Goal: Task Accomplishment & Management: Manage account settings

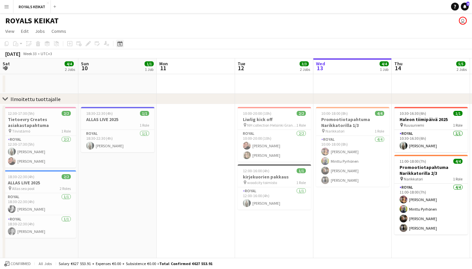
click at [122, 45] on icon at bounding box center [119, 43] width 5 height 5
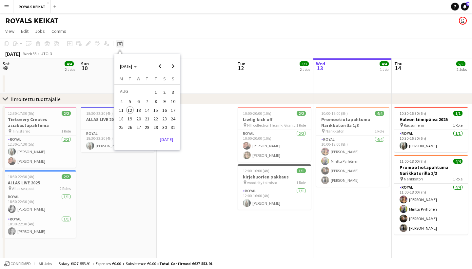
scroll to position [0, 157]
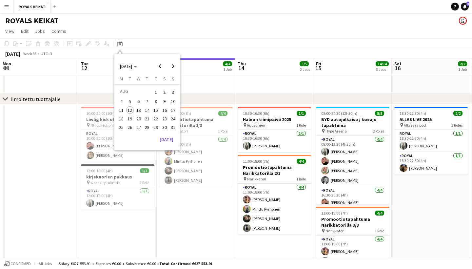
click at [154, 99] on span "8" at bounding box center [156, 102] width 8 height 8
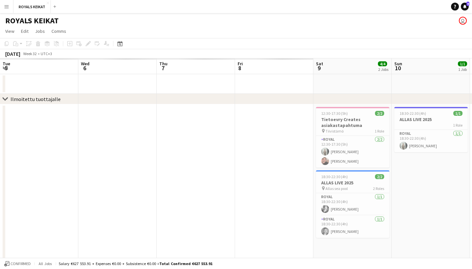
scroll to position [0, 225]
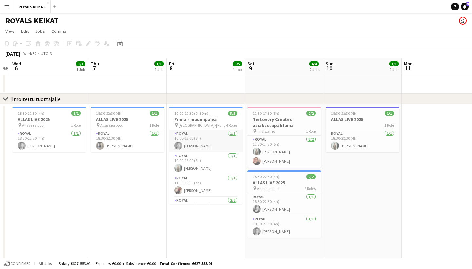
click at [211, 144] on app-card-role "Royal [DATE] 10:00-18:00 (8h) [PERSON_NAME]" at bounding box center [205, 141] width 73 height 22
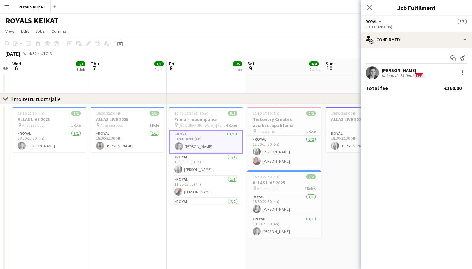
drag, startPoint x: 430, startPoint y: 71, endPoint x: 383, endPoint y: 70, distance: 47.5
click at [383, 70] on div "[PERSON_NAME] Not rated 13.1km Fee" at bounding box center [416, 72] width 111 height 13
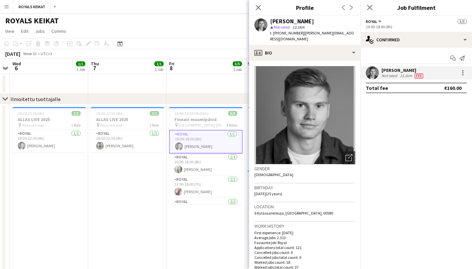
copy div "[PERSON_NAME]"
click at [258, 6] on icon "Close pop-in" at bounding box center [258, 7] width 6 height 6
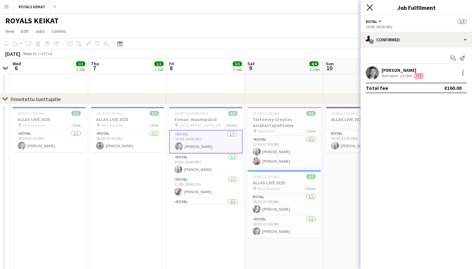
click at [370, 7] on icon "Close pop-in" at bounding box center [370, 7] width 6 height 6
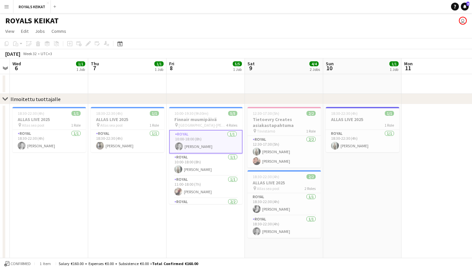
click at [9, 7] on button "Menu" at bounding box center [6, 6] width 13 height 13
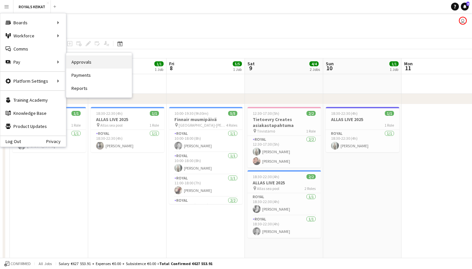
click at [78, 63] on link "Approvals" at bounding box center [99, 61] width 66 height 13
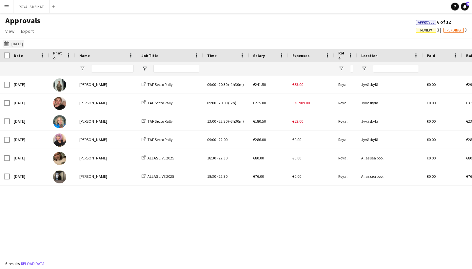
click at [19, 44] on button "[DATE] [DATE]" at bounding box center [14, 44] width 22 height 8
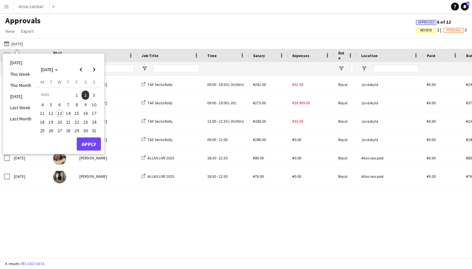
click at [79, 104] on span "8" at bounding box center [77, 105] width 8 height 8
click at [97, 141] on button "Apply" at bounding box center [89, 143] width 24 height 13
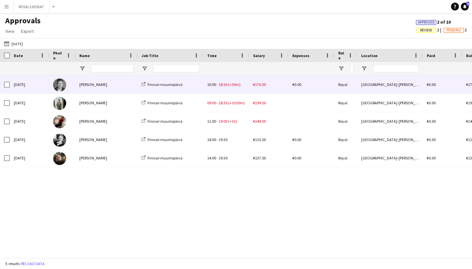
click at [121, 89] on div "[PERSON_NAME]" at bounding box center [106, 84] width 62 height 18
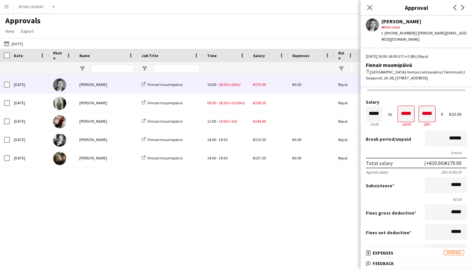
scroll to position [1, 0]
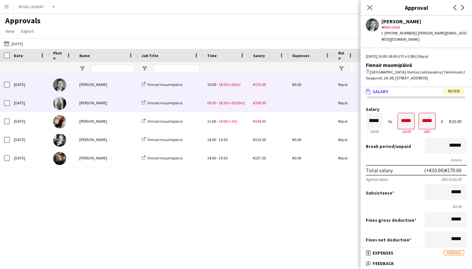
click at [129, 105] on div "[PERSON_NAME]" at bounding box center [106, 103] width 62 height 18
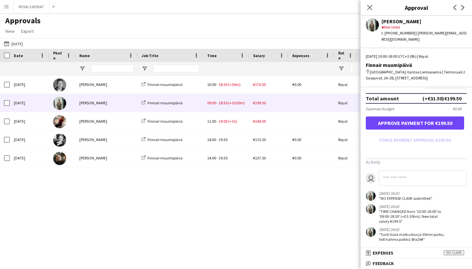
scroll to position [178, 0]
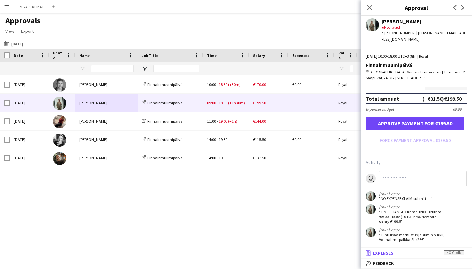
click at [387, 255] on span "Expenses" at bounding box center [383, 253] width 21 height 6
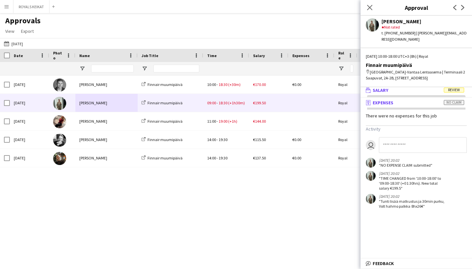
click at [378, 87] on span "Salary" at bounding box center [381, 90] width 16 height 6
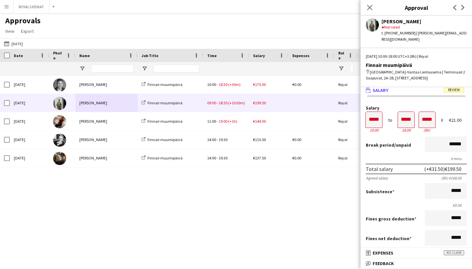
scroll to position [0, 0]
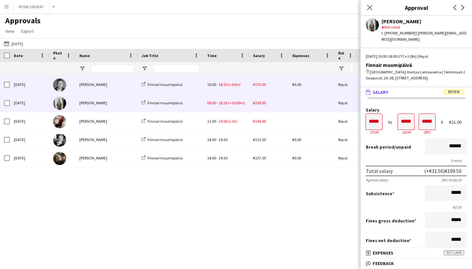
click at [124, 92] on div "[PERSON_NAME]" at bounding box center [106, 84] width 62 height 18
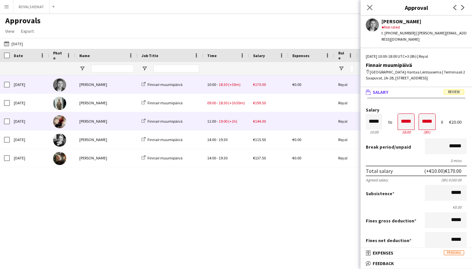
click at [126, 119] on div "[PERSON_NAME]" at bounding box center [106, 121] width 62 height 18
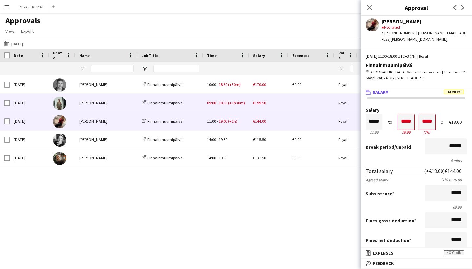
click at [121, 106] on div "[PERSON_NAME]" at bounding box center [106, 103] width 62 height 18
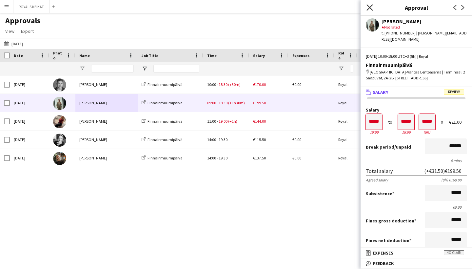
click at [370, 8] on icon at bounding box center [370, 7] width 6 height 6
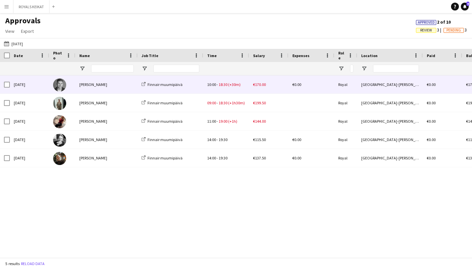
click at [197, 84] on div "Finnair muumipäivä" at bounding box center [171, 84] width 66 height 18
click at [200, 85] on div "Finnair muumipäivä" at bounding box center [171, 84] width 66 height 18
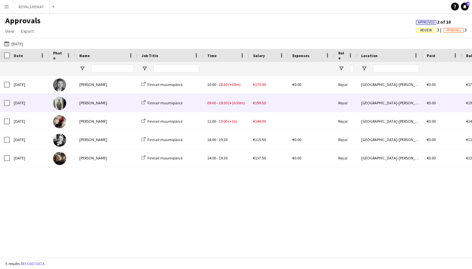
click at [191, 106] on div "Finnair muumipäivä" at bounding box center [171, 103] width 66 height 18
click at [191, 105] on div "Finnair muumipäivä" at bounding box center [171, 103] width 66 height 18
click at [95, 103] on div "[PERSON_NAME]" at bounding box center [106, 103] width 62 height 18
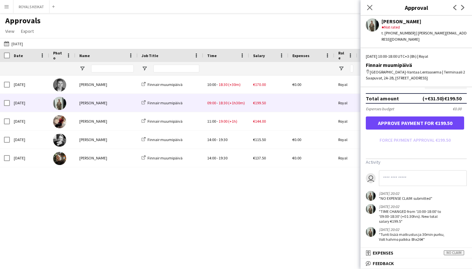
scroll to position [178, 0]
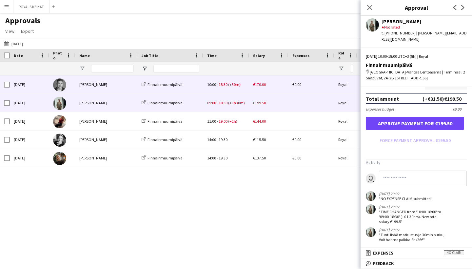
click at [128, 87] on div "[PERSON_NAME]" at bounding box center [106, 84] width 62 height 18
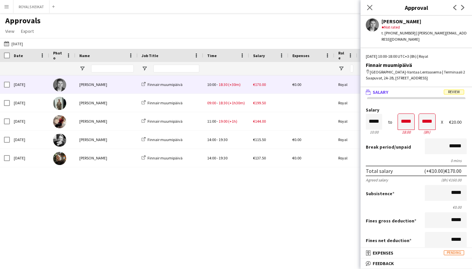
scroll to position [0, 0]
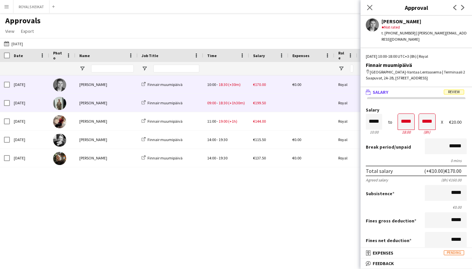
click at [103, 102] on div "[PERSON_NAME]" at bounding box center [106, 103] width 62 height 18
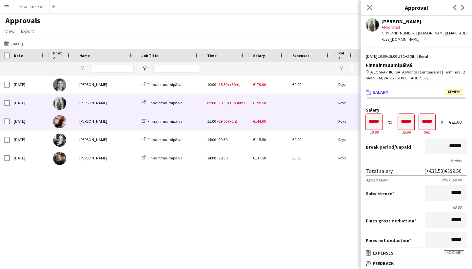
click at [187, 123] on div "Finnair muumipäivä" at bounding box center [171, 121] width 66 height 18
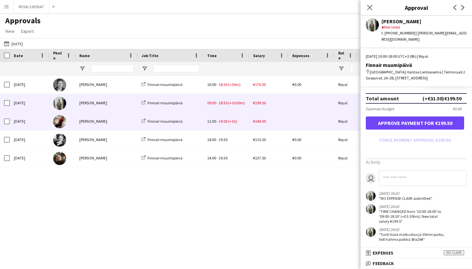
scroll to position [178, 0]
click at [96, 125] on div "[PERSON_NAME]" at bounding box center [106, 121] width 62 height 18
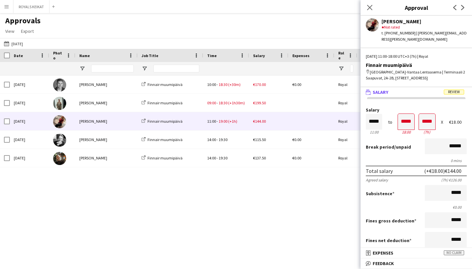
scroll to position [0, 0]
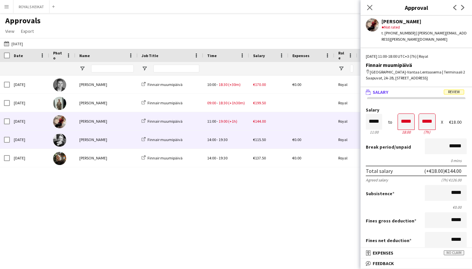
click at [108, 142] on div "[PERSON_NAME]" at bounding box center [106, 139] width 62 height 18
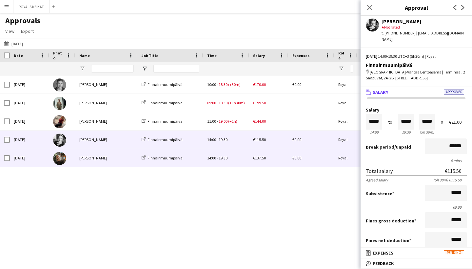
click at [115, 159] on div "[PERSON_NAME]" at bounding box center [106, 158] width 62 height 18
click at [119, 137] on div "[PERSON_NAME]" at bounding box center [106, 139] width 62 height 18
click at [97, 167] on div "[PERSON_NAME]" at bounding box center [106, 158] width 62 height 18
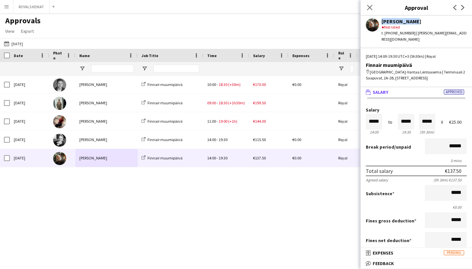
drag, startPoint x: 409, startPoint y: 21, endPoint x: 368, endPoint y: 19, distance: 41.0
click at [368, 20] on div "[PERSON_NAME] star Not rated t. [PHONE_NUMBER] | [PERSON_NAME][EMAIL_ADDRESS][D…" at bounding box center [416, 29] width 111 height 27
copy div "[PERSON_NAME]"
click at [42, 10] on button "ROYALS KEIKAT Close" at bounding box center [31, 6] width 36 height 13
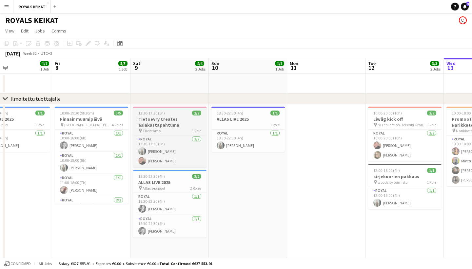
scroll to position [0, 191]
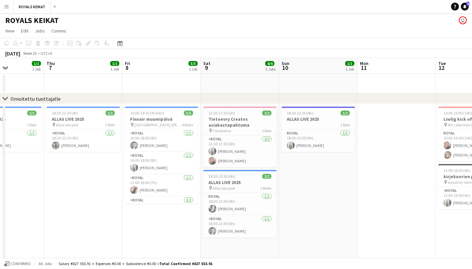
click at [6, 9] on button "Menu" at bounding box center [6, 6] width 13 height 13
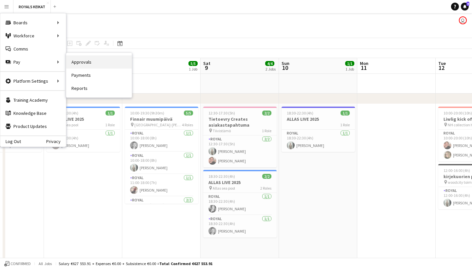
click at [75, 61] on link "Approvals" at bounding box center [99, 61] width 66 height 13
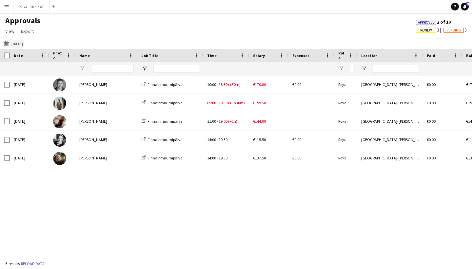
click at [24, 45] on button "[DATE] [DATE]" at bounding box center [14, 44] width 22 height 8
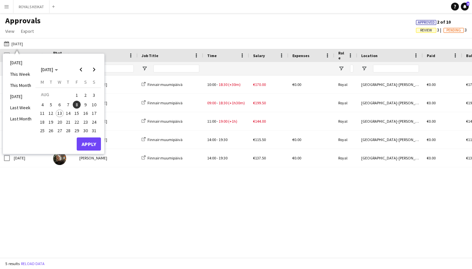
click at [86, 102] on span "9" at bounding box center [86, 105] width 8 height 8
click at [96, 139] on button "Apply" at bounding box center [89, 143] width 24 height 13
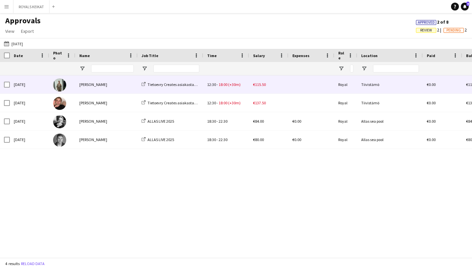
click at [88, 87] on div "[PERSON_NAME]" at bounding box center [106, 84] width 62 height 18
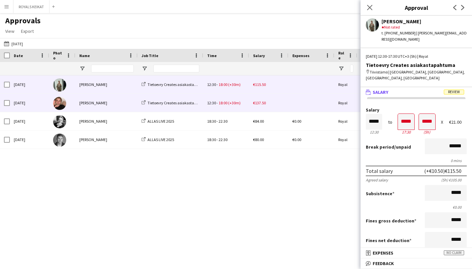
click at [95, 102] on div "[PERSON_NAME]" at bounding box center [106, 103] width 62 height 18
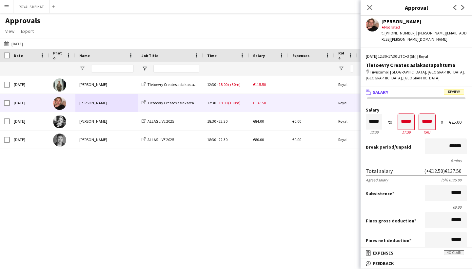
drag, startPoint x: 414, startPoint y: 20, endPoint x: 380, endPoint y: 21, distance: 34.1
click at [380, 22] on div "[PERSON_NAME] star Not rated t. [PHONE_NUMBER] | [PERSON_NAME][EMAIL_ADDRESS][P…" at bounding box center [416, 29] width 111 height 27
copy div "[PERSON_NAME]"
click at [34, 8] on button "ROYALS KEIKAT Close" at bounding box center [31, 6] width 36 height 13
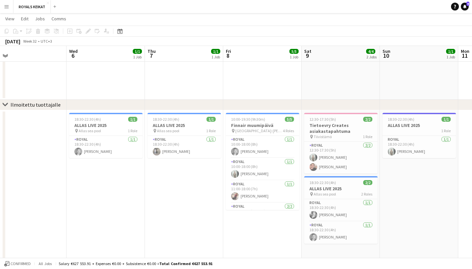
scroll to position [0, 253]
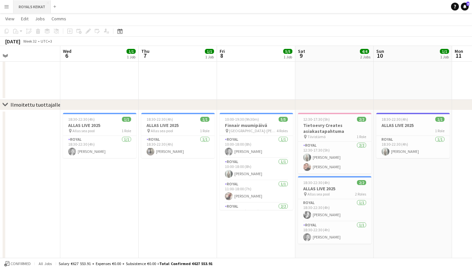
click at [31, 9] on button "ROYALS KEIKAT Close" at bounding box center [31, 6] width 37 height 13
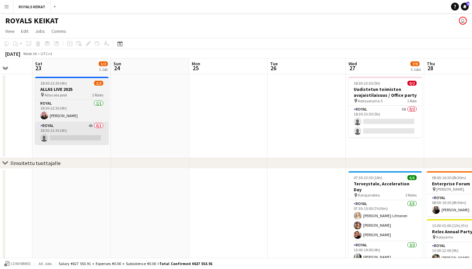
scroll to position [0, 174]
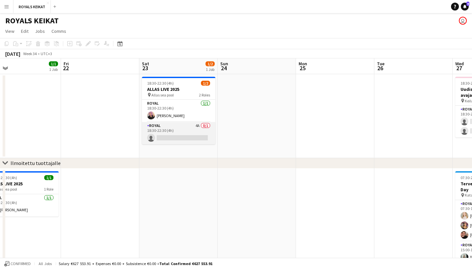
click at [185, 129] on app-card-role "Royal 4A 0/1 18:30-22:30 (4h) single-neutral-actions" at bounding box center [178, 133] width 73 height 22
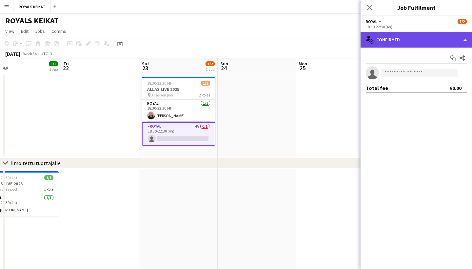
click at [410, 42] on div "single-neutral-actions-check-2 Confirmed" at bounding box center [416, 40] width 111 height 16
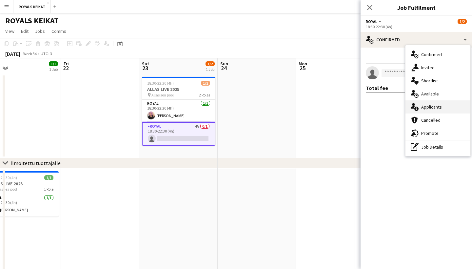
click at [432, 104] on div "single-neutral-actions-information Applicants" at bounding box center [438, 106] width 65 height 13
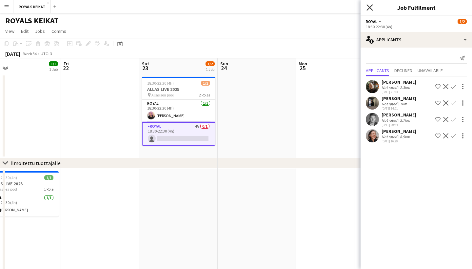
click at [368, 6] on icon at bounding box center [370, 7] width 6 height 6
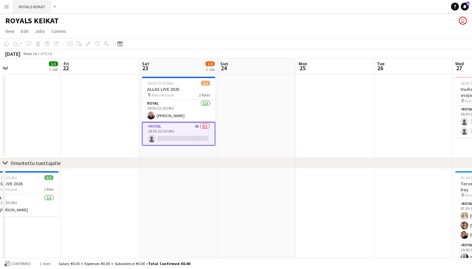
click at [41, 7] on button "ROYALS KEIKAT Close" at bounding box center [31, 6] width 37 height 13
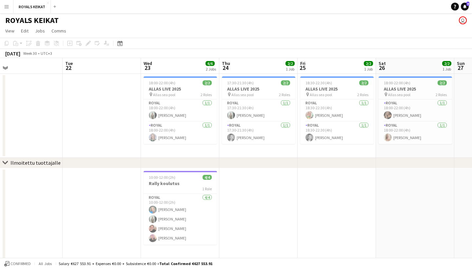
scroll to position [0, 329]
click at [7, 7] on app-icon "Menu" at bounding box center [6, 6] width 5 height 5
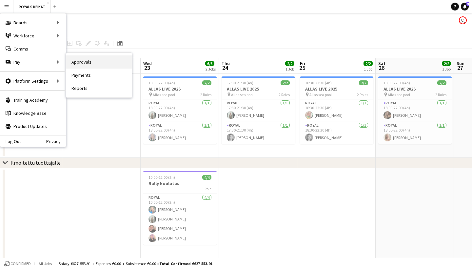
click at [75, 62] on link "Approvals" at bounding box center [99, 61] width 66 height 13
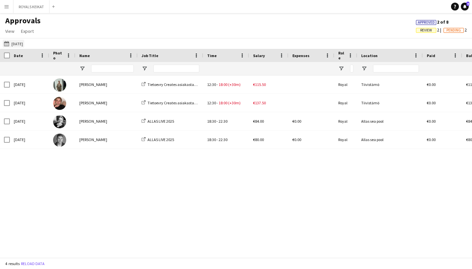
click at [23, 44] on button "[DATE] [DATE]" at bounding box center [14, 44] width 22 height 8
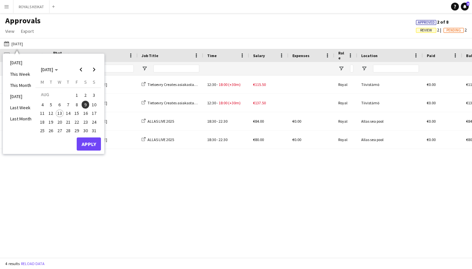
click at [84, 120] on span "23" at bounding box center [86, 122] width 8 height 8
click at [94, 142] on button "Apply" at bounding box center [89, 143] width 24 height 13
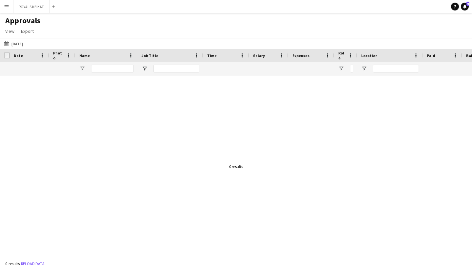
click at [19, 48] on div "[DATE] [DATE] [DATE] This Week This Month [DATE] Last Week Last Month [DATE] [D…" at bounding box center [236, 43] width 472 height 11
click at [21, 45] on button "[DATE] [DATE]" at bounding box center [14, 44] width 22 height 8
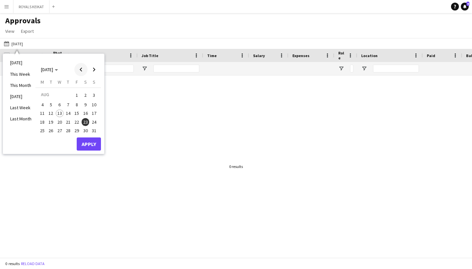
click at [84, 67] on span "Previous month" at bounding box center [80, 69] width 13 height 13
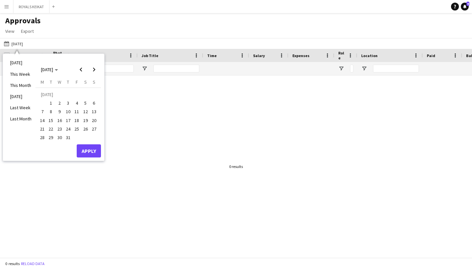
click at [60, 127] on span "23" at bounding box center [60, 129] width 8 height 8
click at [90, 149] on button "Apply" at bounding box center [89, 150] width 24 height 13
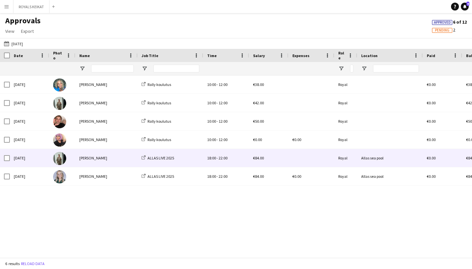
click at [95, 156] on div "[PERSON_NAME]" at bounding box center [106, 158] width 62 height 18
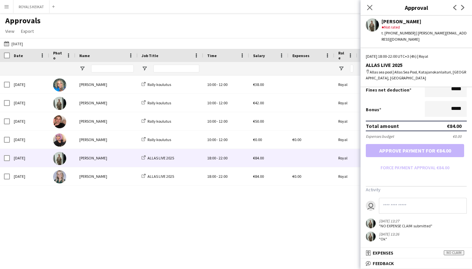
scroll to position [150, 0]
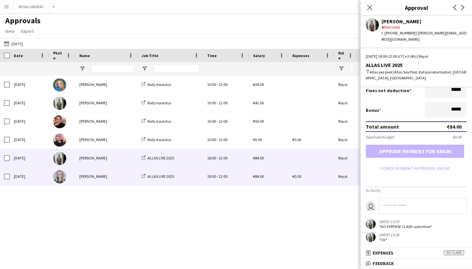
click at [125, 180] on div "[PERSON_NAME]" at bounding box center [106, 176] width 62 height 18
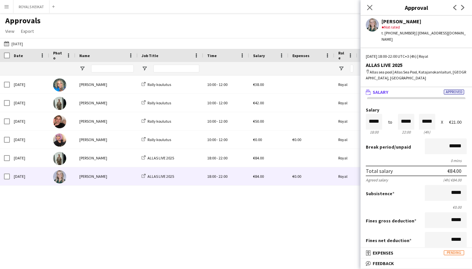
scroll to position [0, 0]
click at [24, 46] on button "[DATE] [DATE]" at bounding box center [14, 44] width 22 height 8
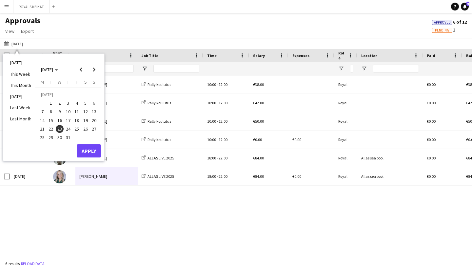
click at [71, 131] on span "24" at bounding box center [68, 129] width 8 height 8
click at [95, 149] on button "Apply" at bounding box center [89, 150] width 24 height 13
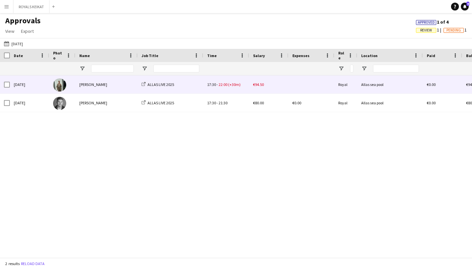
click at [102, 85] on div "[PERSON_NAME]" at bounding box center [106, 84] width 62 height 18
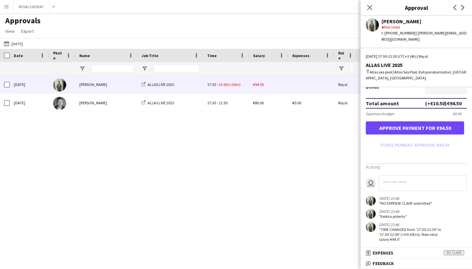
scroll to position [173, 0]
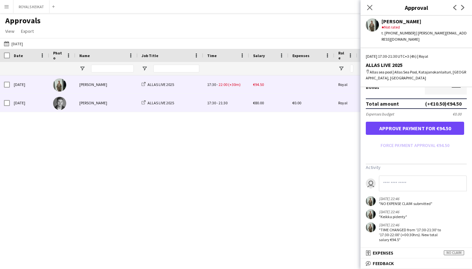
click at [110, 109] on div "[PERSON_NAME]" at bounding box center [106, 103] width 62 height 18
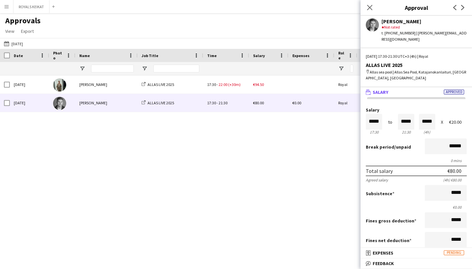
scroll to position [0, 0]
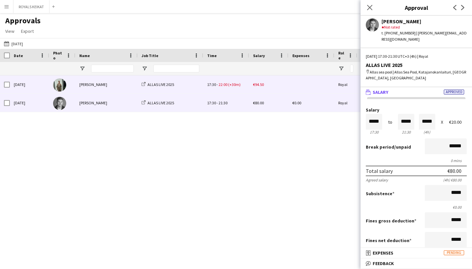
click at [109, 88] on div "[PERSON_NAME]" at bounding box center [106, 84] width 62 height 18
click at [117, 102] on div "[PERSON_NAME]" at bounding box center [106, 103] width 62 height 18
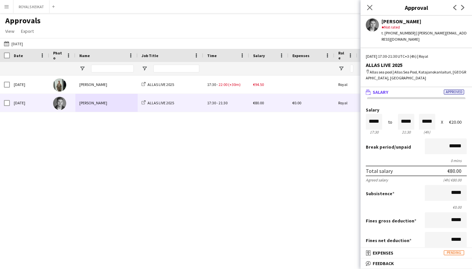
drag, startPoint x: 435, startPoint y: 21, endPoint x: 381, endPoint y: 23, distance: 54.8
click at [381, 23] on div "[PERSON_NAME] star Not rated t. [PHONE_NUMBER] | [PERSON_NAME][EMAIL_ADDRESS][D…" at bounding box center [416, 29] width 111 height 27
copy div "[PERSON_NAME]"
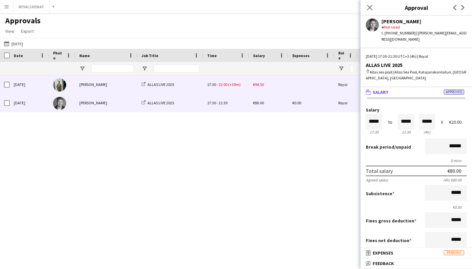
click at [127, 85] on div "[PERSON_NAME]" at bounding box center [106, 84] width 62 height 18
